Goal: Find specific page/section: Find specific page/section

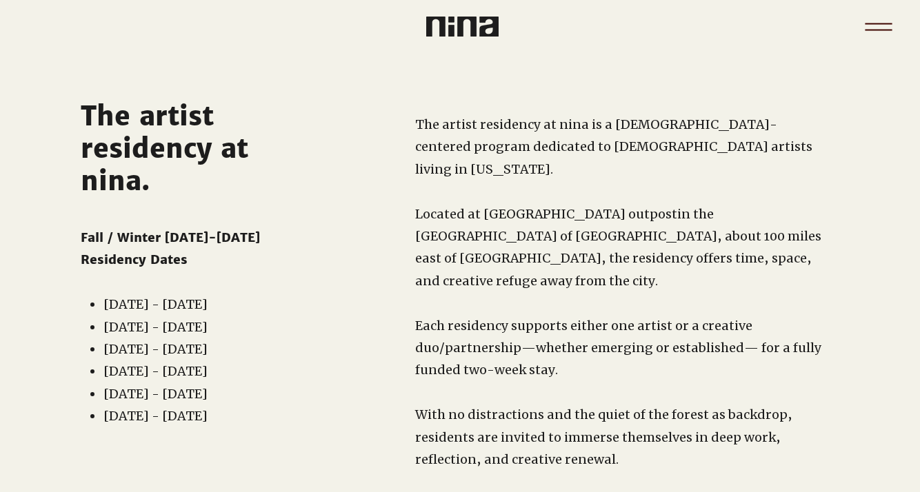
click at [877, 30] on icon "Menu" at bounding box center [878, 27] width 48 height 48
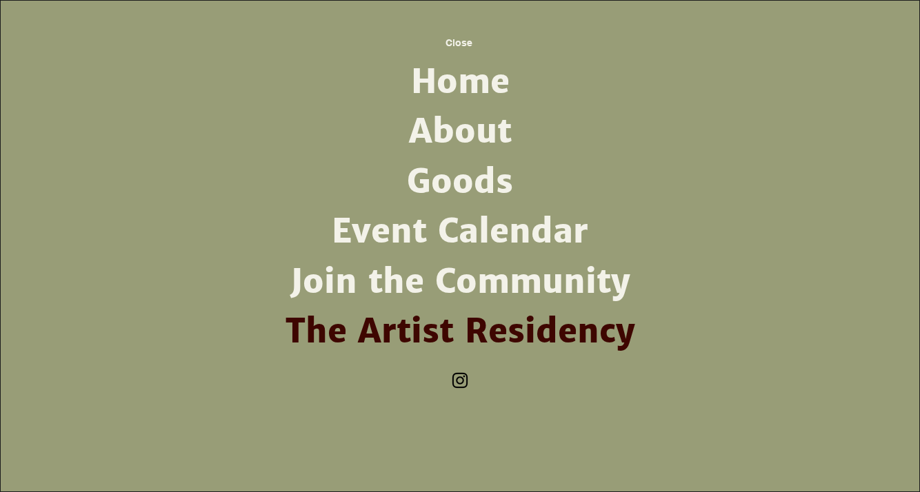
click at [468, 222] on link "Event Calendar" at bounding box center [460, 232] width 360 height 50
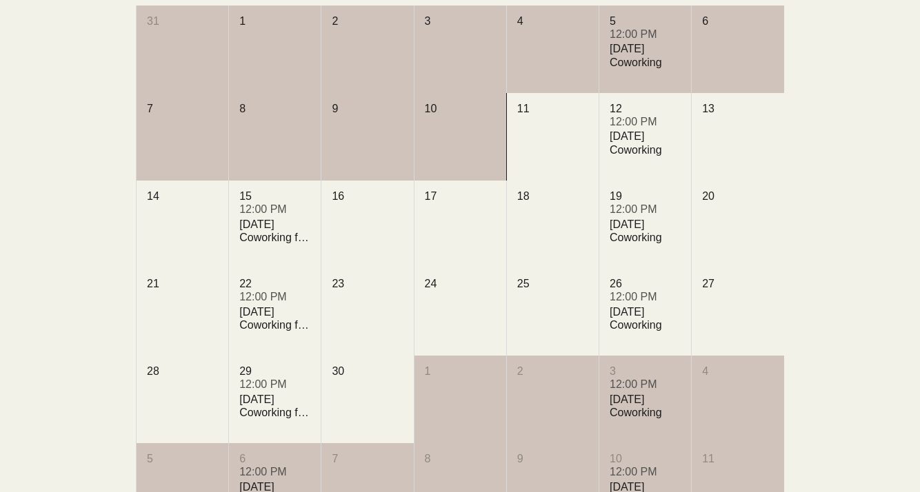
scroll to position [485, 0]
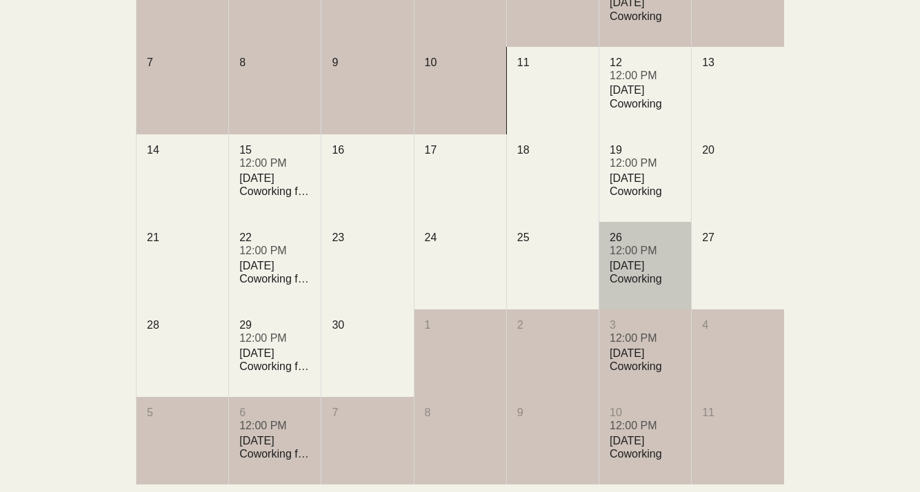
click at [627, 245] on div "26" at bounding box center [644, 237] width 71 height 15
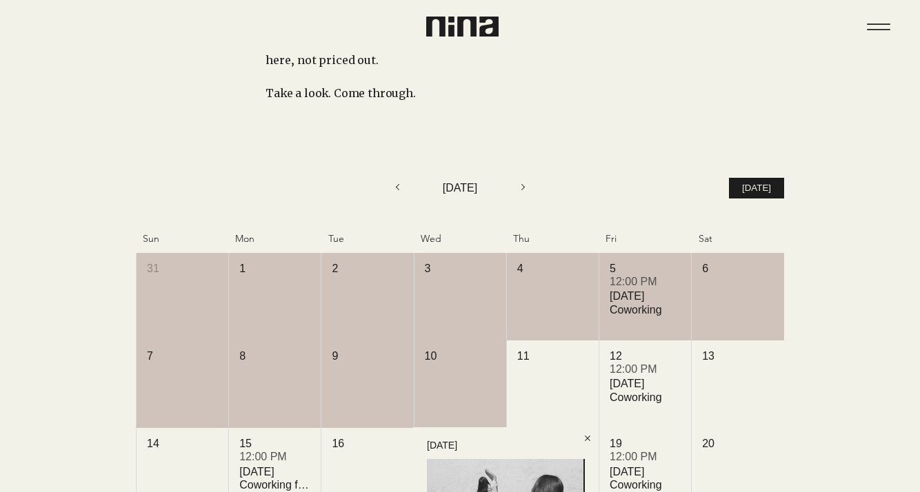
scroll to position [0, 0]
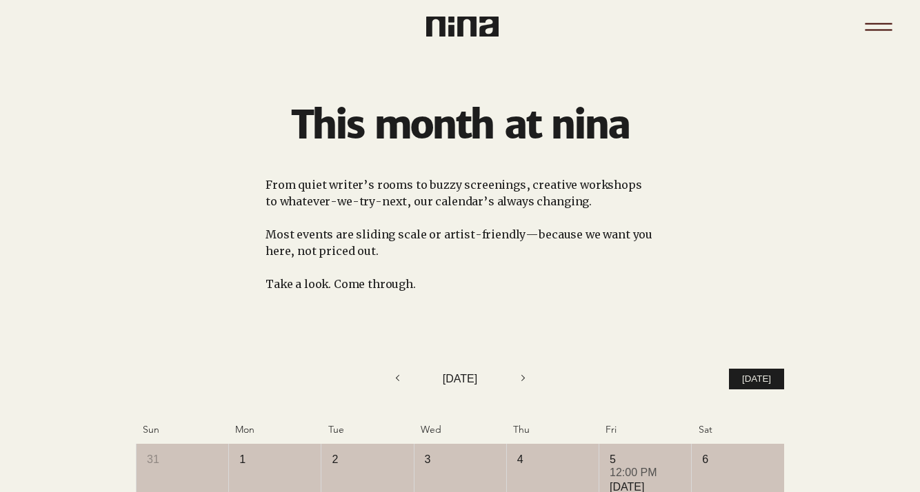
click at [868, 37] on icon "Menu" at bounding box center [878, 27] width 48 height 48
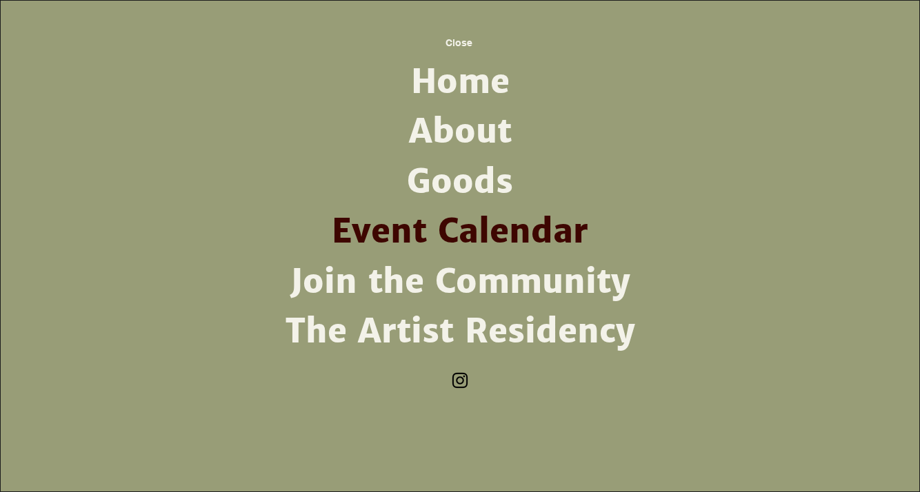
click at [476, 77] on link "Home" at bounding box center [460, 82] width 360 height 50
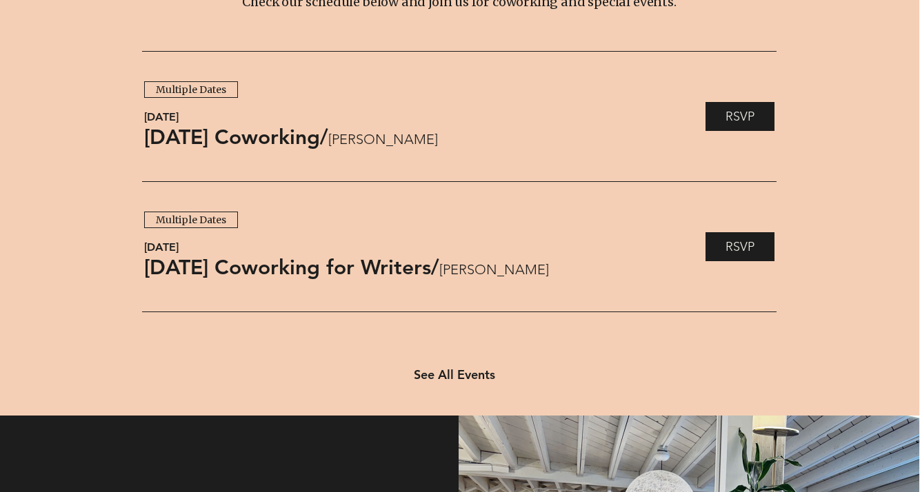
scroll to position [1100, 1]
